Goal: Information Seeking & Learning: Learn about a topic

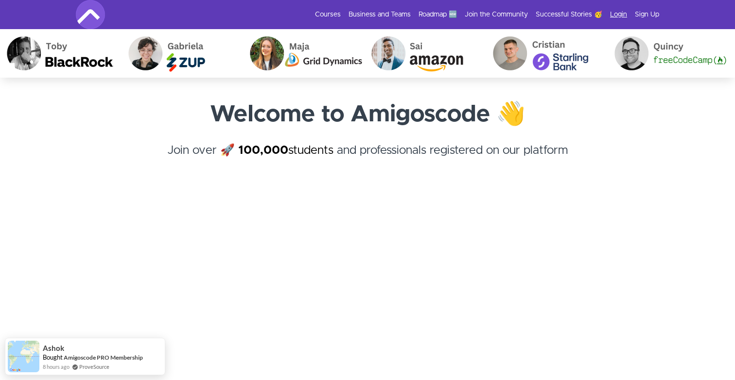
click at [614, 15] on link "Login" at bounding box center [618, 15] width 17 height 10
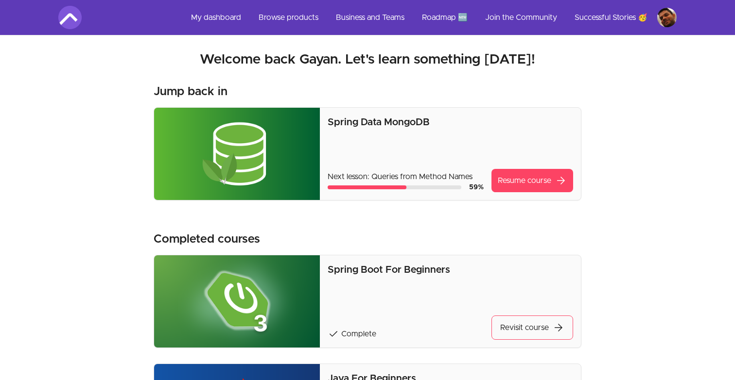
click at [439, 15] on link "Roadmap 🆕" at bounding box center [444, 17] width 61 height 23
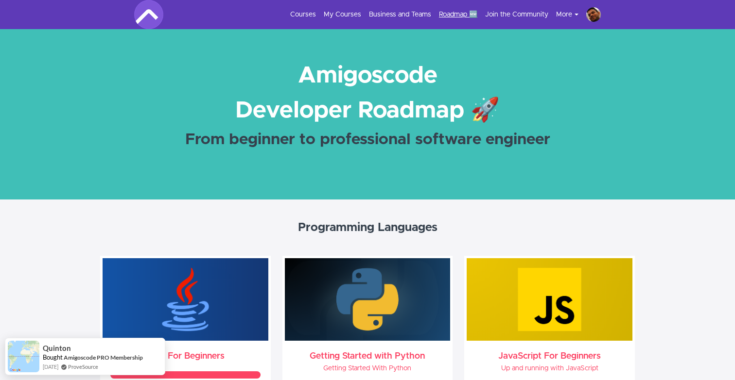
click at [445, 15] on link "Roadmap 🆕" at bounding box center [458, 15] width 38 height 10
click at [445, 14] on link "Roadmap 🆕" at bounding box center [458, 15] width 38 height 10
click at [451, 12] on link "Roadmap 🆕" at bounding box center [458, 15] width 38 height 10
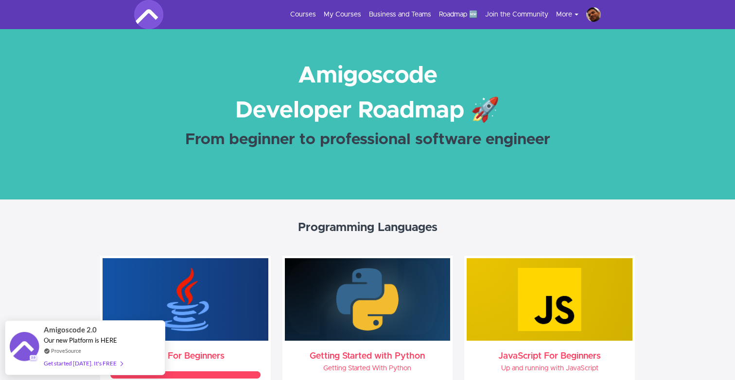
scroll to position [12, 0]
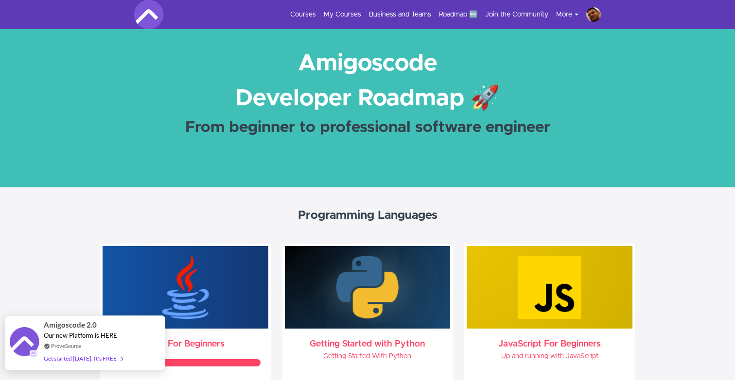
click at [89, 361] on div "Get started [DATE]. It's FREE" at bounding box center [83, 358] width 79 height 11
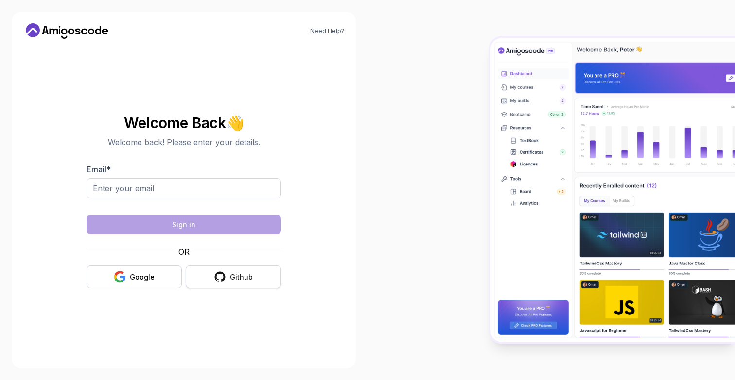
click at [231, 283] on button "Github" at bounding box center [233, 277] width 95 height 23
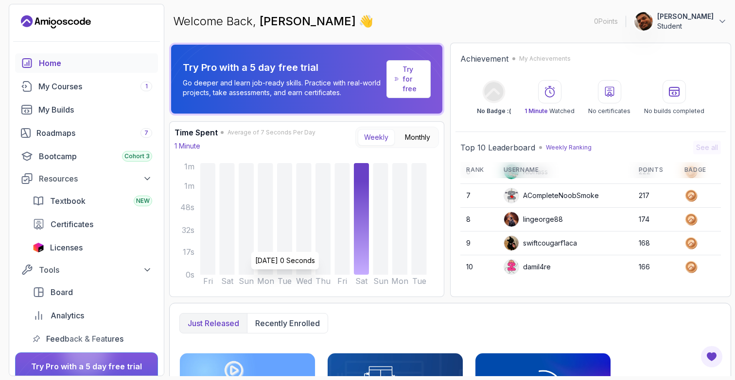
scroll to position [219, 0]
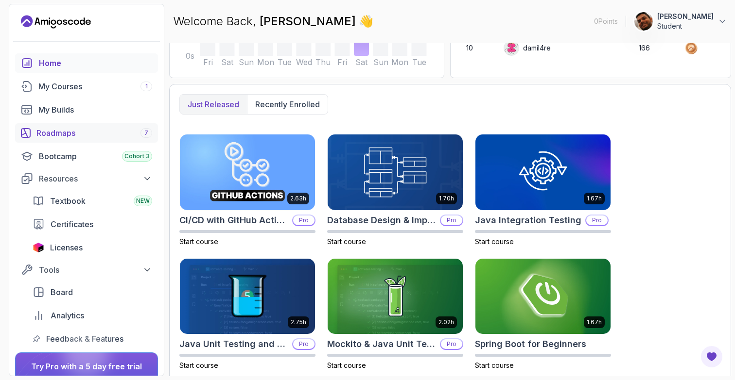
click at [63, 133] on div "Roadmaps 7" at bounding box center [94, 133] width 116 height 12
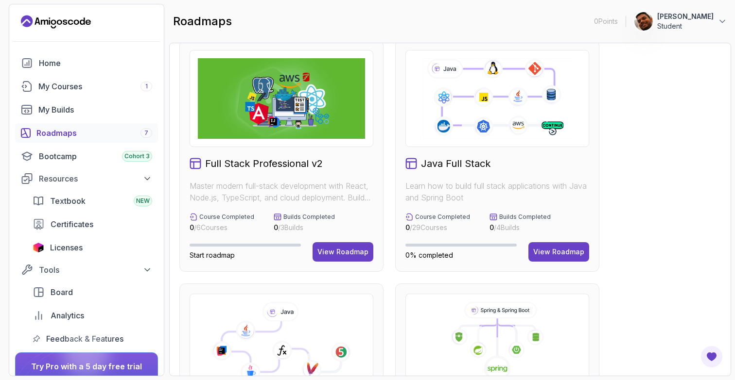
scroll to position [245, 0]
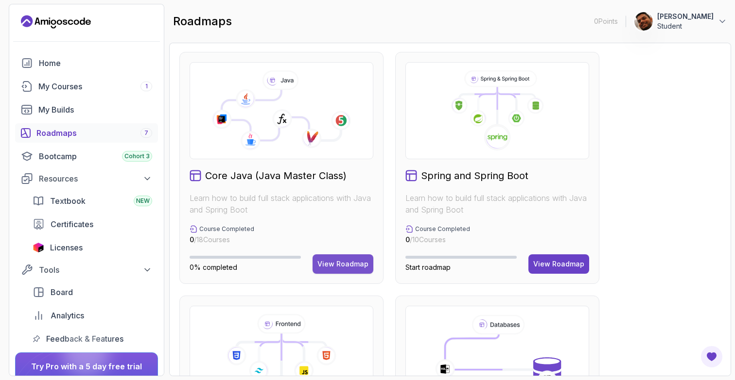
click at [354, 257] on button "View Roadmap" at bounding box center [342, 264] width 61 height 19
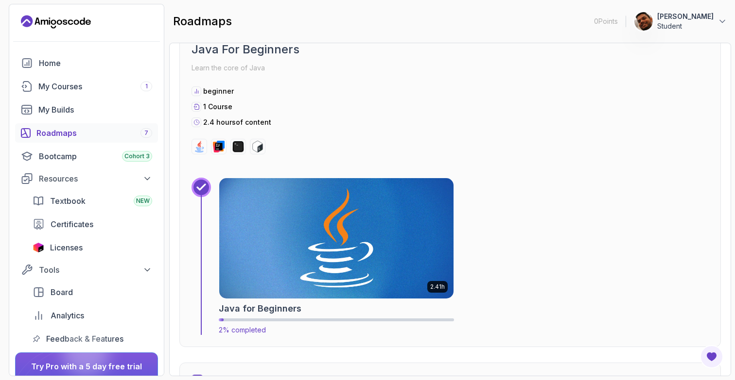
scroll to position [379, 0]
